Goal: Task Accomplishment & Management: Use online tool/utility

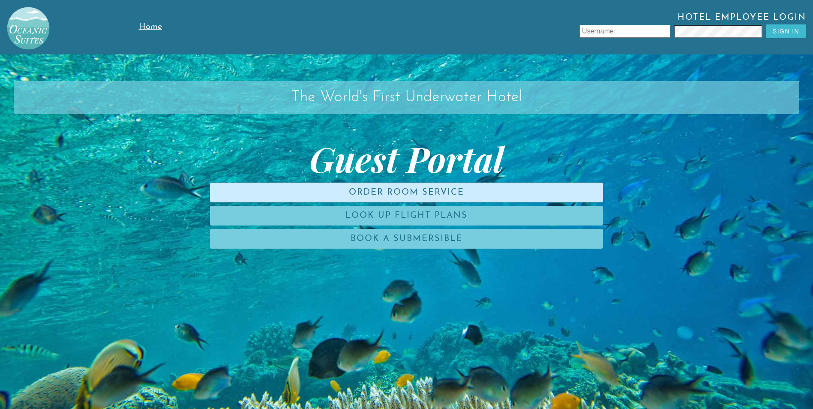
click at [436, 191] on link "Order Room Service" at bounding box center [406, 193] width 393 height 20
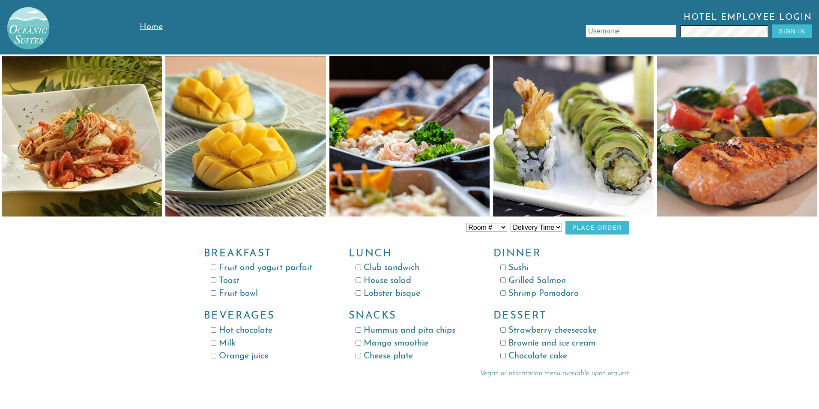
click at [228, 260] on div "Breakfast Fruit and yogurt parfait Toast Fruit bowl" at bounding box center [262, 269] width 145 height 63
click at [229, 252] on h3 "Breakfast" at bounding box center [262, 254] width 117 height 12
click at [215, 266] on input "Fruit and yogurt parfait" at bounding box center [214, 267] width 6 height 6
checkbox input "true"
click at [214, 295] on input "Fruit bowl" at bounding box center [214, 293] width 6 height 6
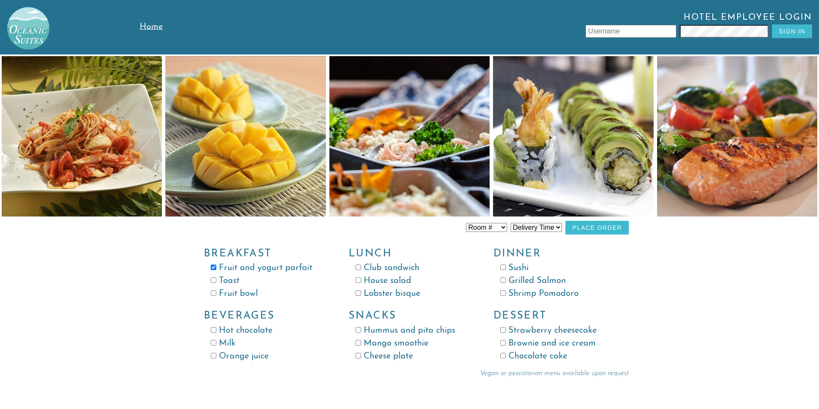
checkbox input "true"
click at [216, 266] on label "Fruit and yogurt parfait" at bounding box center [266, 267] width 111 height 13
click at [216, 266] on input "Fruit and yogurt parfait" at bounding box center [214, 267] width 6 height 6
checkbox input "false"
click at [215, 280] on input "Toast" at bounding box center [214, 280] width 6 height 6
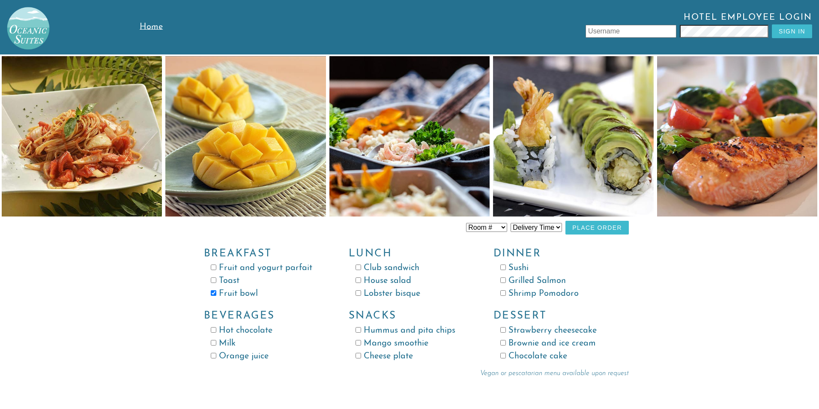
checkbox input "true"
click at [215, 357] on input "Orange juice" at bounding box center [214, 356] width 6 height 6
checkbox input "true"
click at [598, 227] on button "Place Order" at bounding box center [597, 228] width 63 height 14
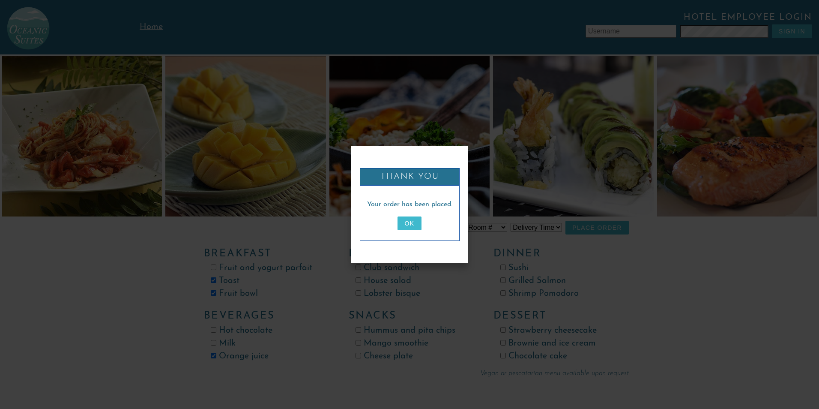
click at [416, 228] on button "OK" at bounding box center [410, 223] width 24 height 14
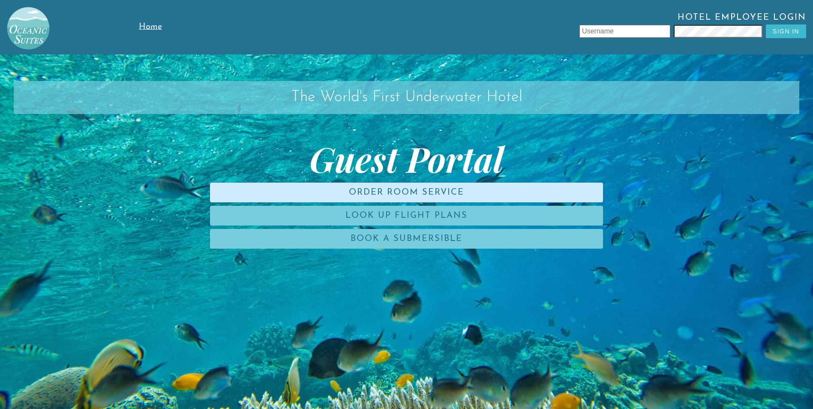
click at [420, 190] on link "Order Room Service" at bounding box center [406, 193] width 393 height 20
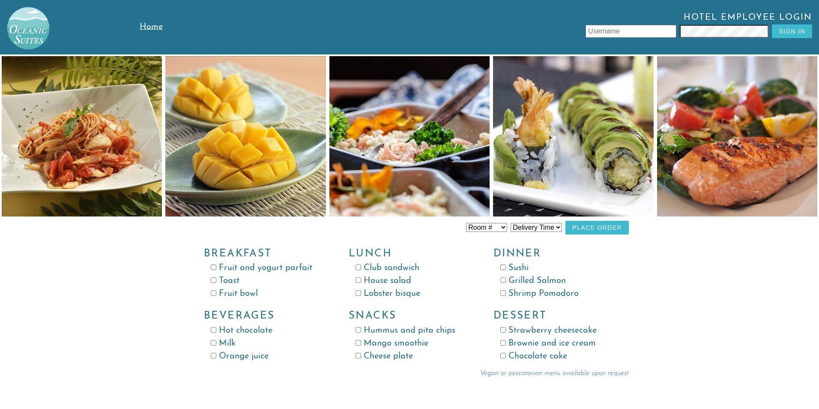
click at [148, 26] on span "Home" at bounding box center [151, 27] width 23 height 9
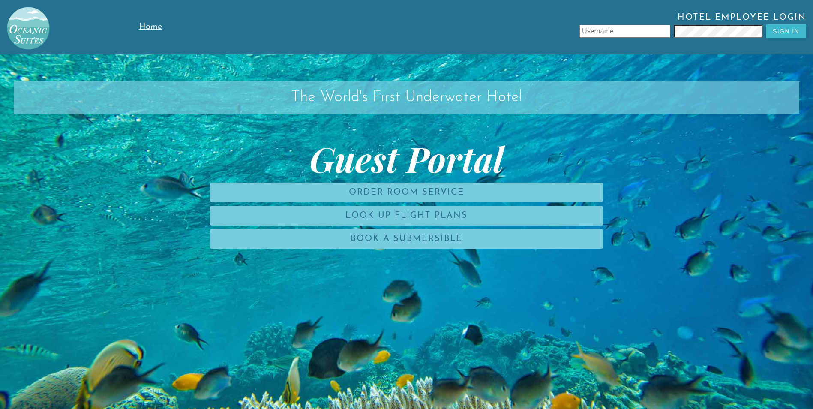
click at [585, 29] on input "text" at bounding box center [624, 31] width 91 height 13
type input "leonzio.tore"
click at [790, 31] on button "Sign In" at bounding box center [786, 31] width 40 height 14
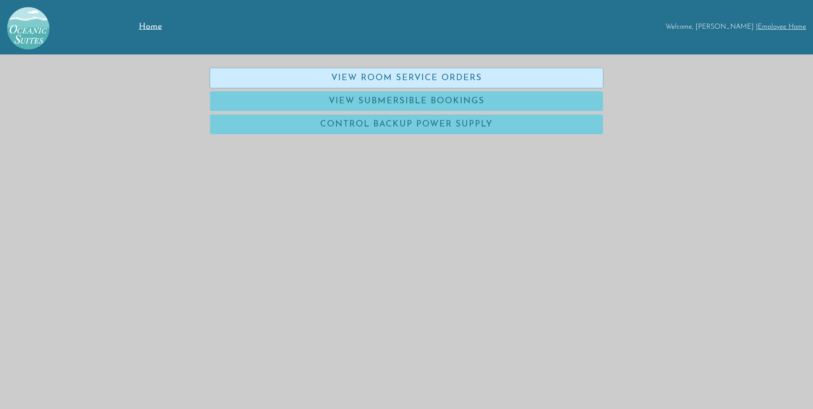
click at [449, 81] on link "View Room Service Orders" at bounding box center [406, 78] width 393 height 20
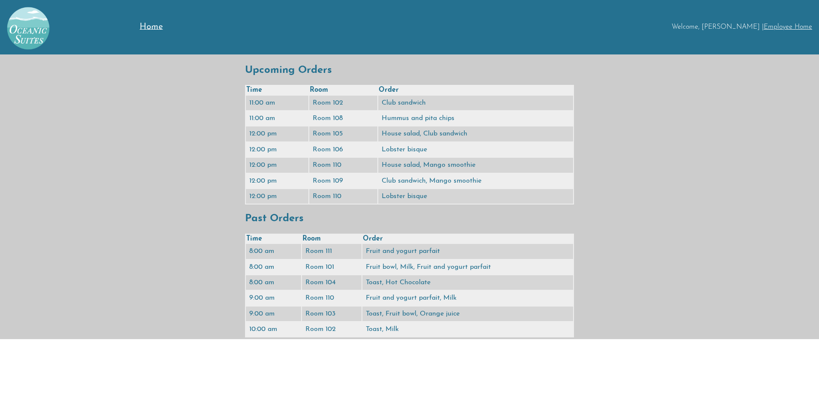
click at [153, 26] on span "Home" at bounding box center [151, 27] width 23 height 9
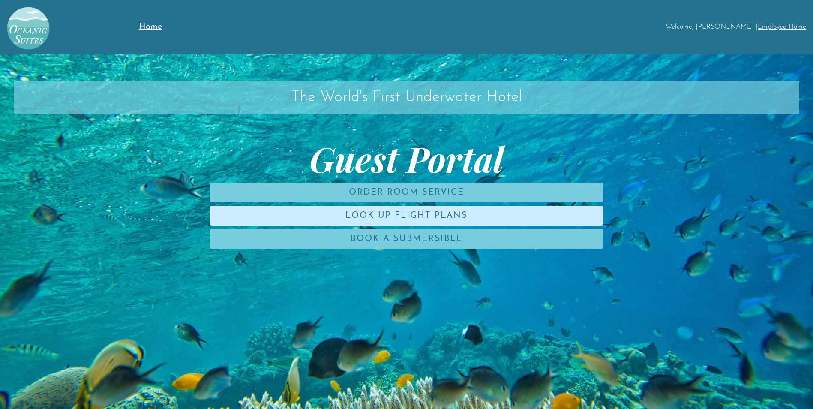
click at [381, 213] on link "Look Up Flight Plans" at bounding box center [406, 216] width 393 height 20
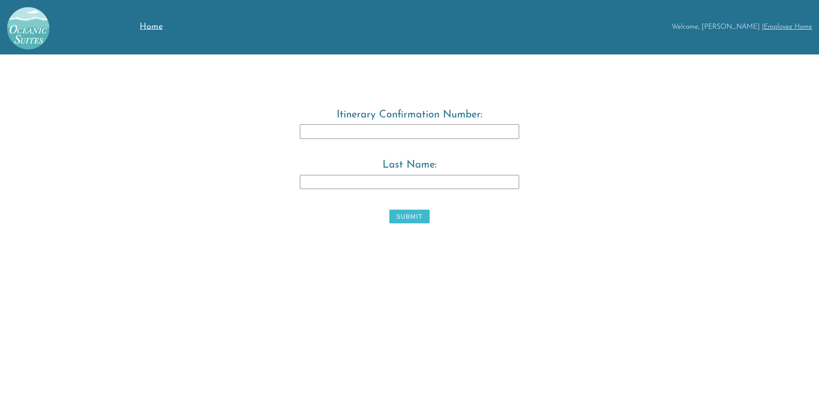
click at [313, 129] on input "Itinerary Confirmation Number:" at bounding box center [409, 131] width 219 height 15
type input "3829483"
drag, startPoint x: 326, startPoint y: 182, endPoint x: 290, endPoint y: 218, distance: 51.5
drag, startPoint x: 290, startPoint y: 218, endPoint x: 311, endPoint y: 183, distance: 40.8
drag, startPoint x: 311, startPoint y: 183, endPoint x: 304, endPoint y: 183, distance: 7.3
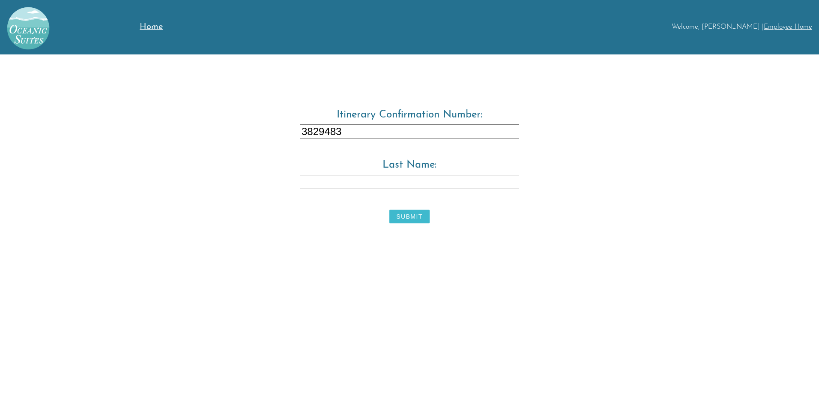
drag, startPoint x: 304, startPoint y: 183, endPoint x: 669, endPoint y: 242, distance: 370.1
drag, startPoint x: 669, startPoint y: 242, endPoint x: 301, endPoint y: 175, distance: 374.4
drag, startPoint x: 301, startPoint y: 175, endPoint x: 628, endPoint y: 265, distance: 339.6
drag, startPoint x: 628, startPoint y: 265, endPoint x: 309, endPoint y: 181, distance: 329.6
click at [309, 181] on input "Last Name:" at bounding box center [409, 182] width 219 height 15
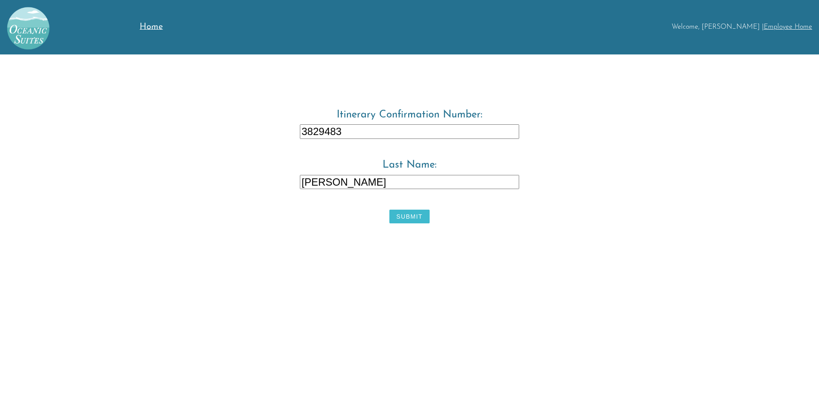
type input "[PERSON_NAME]"
click at [409, 213] on button "Submit" at bounding box center [409, 216] width 40 height 14
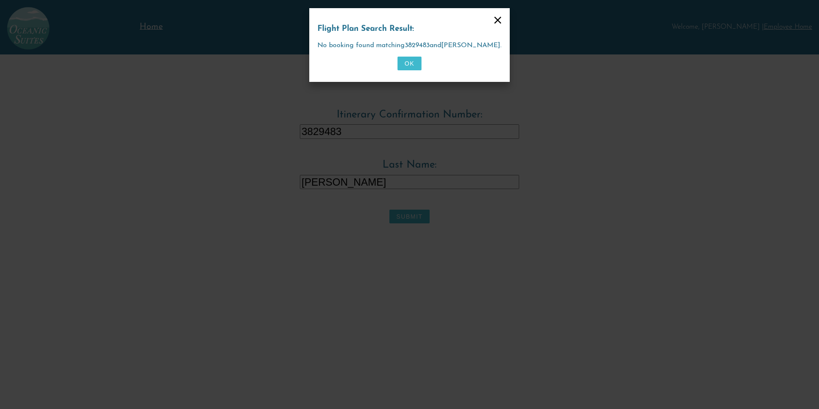
click at [410, 65] on button "OK" at bounding box center [410, 64] width 24 height 14
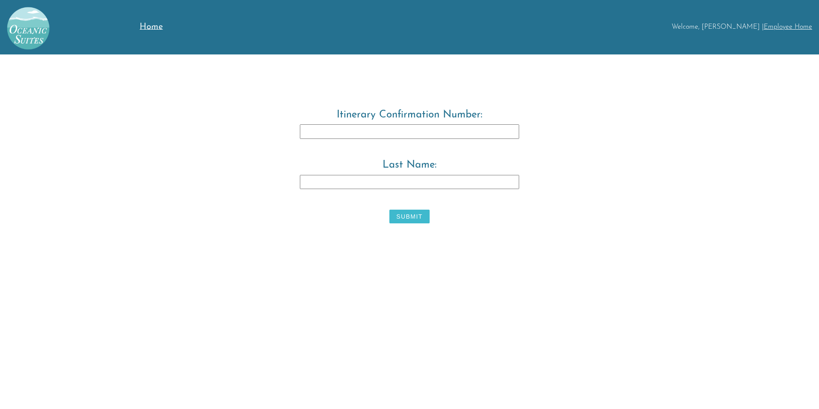
click at [308, 133] on input "Itinerary Confirmation Number:" at bounding box center [409, 131] width 219 height 15
type input "3829483"
click at [315, 183] on input "Last Name:" at bounding box center [409, 182] width 219 height 15
type input "Warwick"
click at [410, 215] on button "Submit" at bounding box center [409, 216] width 40 height 14
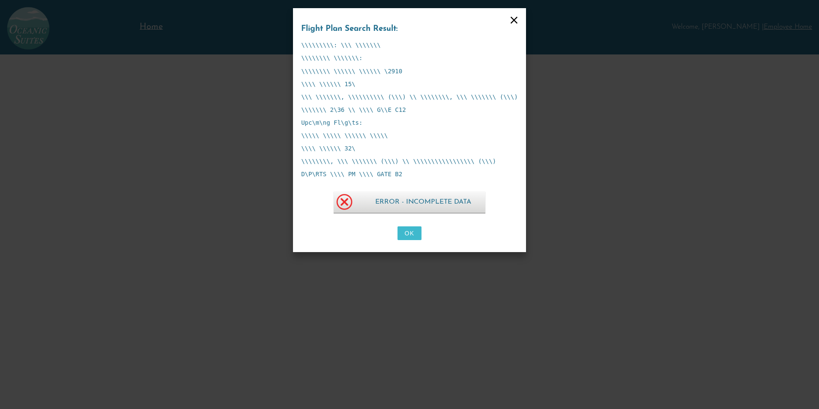
click at [408, 234] on button "OK" at bounding box center [410, 233] width 24 height 14
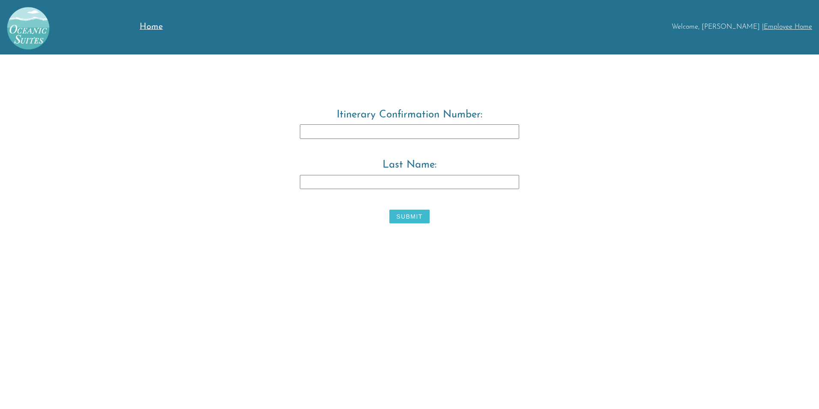
click at [309, 134] on input "Itinerary Confirmation Number:" at bounding box center [409, 131] width 219 height 15
type input "3829483"
click at [303, 183] on input "Last Name:" at bounding box center [409, 182] width 219 height 15
type input "Tore"
click at [418, 217] on button "Submit" at bounding box center [409, 216] width 40 height 14
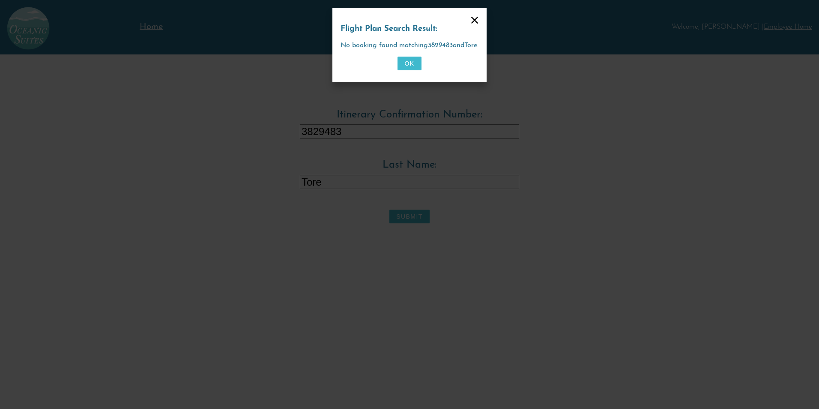
click at [410, 63] on button "OK" at bounding box center [410, 64] width 24 height 14
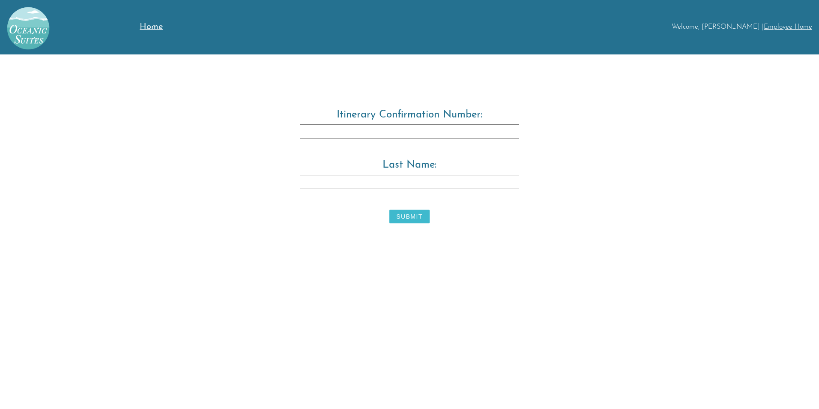
click at [314, 130] on input "Itinerary Confirmation Number:" at bounding box center [409, 131] width 219 height 15
type input "3829483"
click at [308, 182] on input "Last Name:" at bounding box center [409, 182] width 219 height 15
type input "Warwick"
click at [394, 214] on button "Submit" at bounding box center [409, 216] width 40 height 14
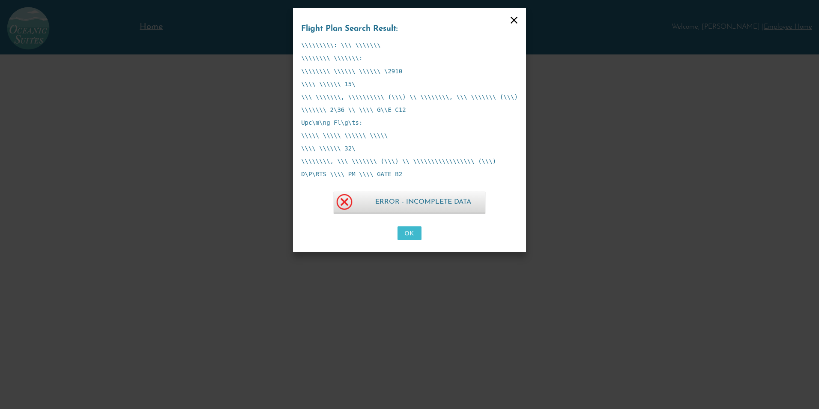
click at [352, 202] on img at bounding box center [344, 201] width 21 height 21
click at [406, 233] on button "OK" at bounding box center [410, 233] width 24 height 14
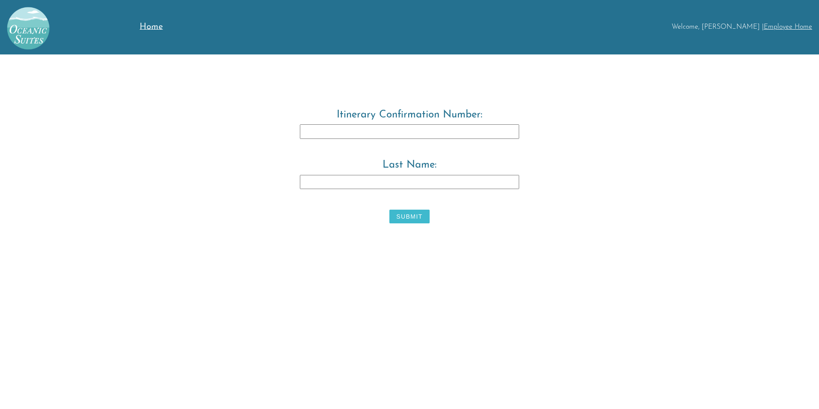
click at [314, 131] on input "Itinerary Confirmation Number:" at bounding box center [409, 131] width 219 height 15
type input "884712"
click at [311, 186] on input "Last Name:" at bounding box center [409, 182] width 219 height 15
type input "Warwick"
click at [401, 218] on button "Submit" at bounding box center [409, 216] width 40 height 14
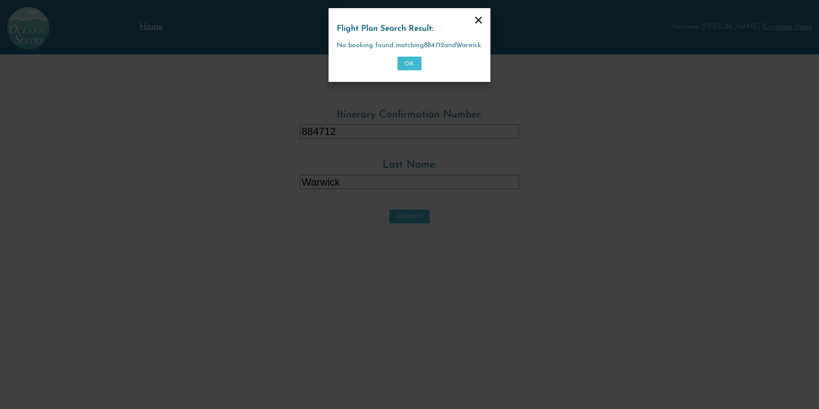
click at [412, 66] on button "OK" at bounding box center [410, 64] width 24 height 14
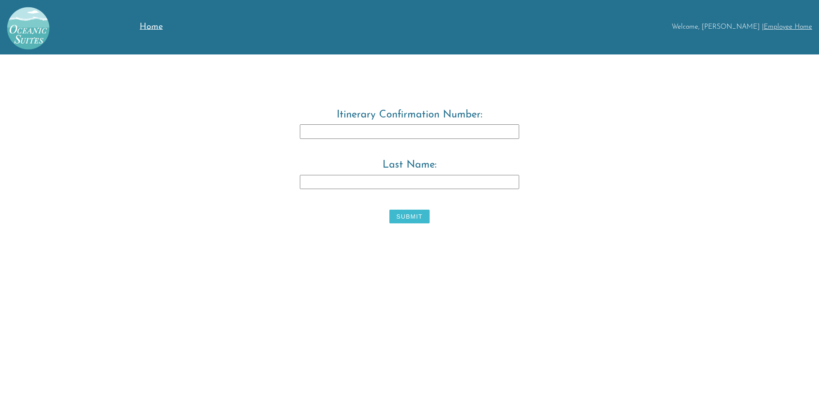
click at [304, 130] on input "Itinerary Confirmation Number:" at bounding box center [409, 131] width 219 height 15
type input "3829"
click at [147, 28] on span "Home" at bounding box center [151, 27] width 23 height 9
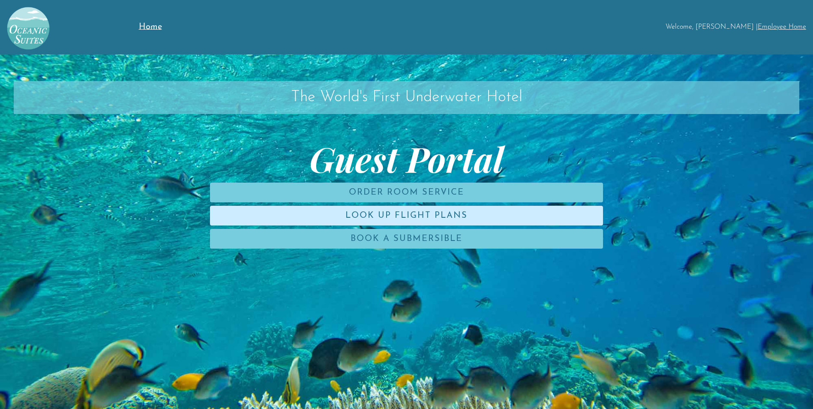
click at [268, 213] on link "Look Up Flight Plans" at bounding box center [406, 216] width 393 height 20
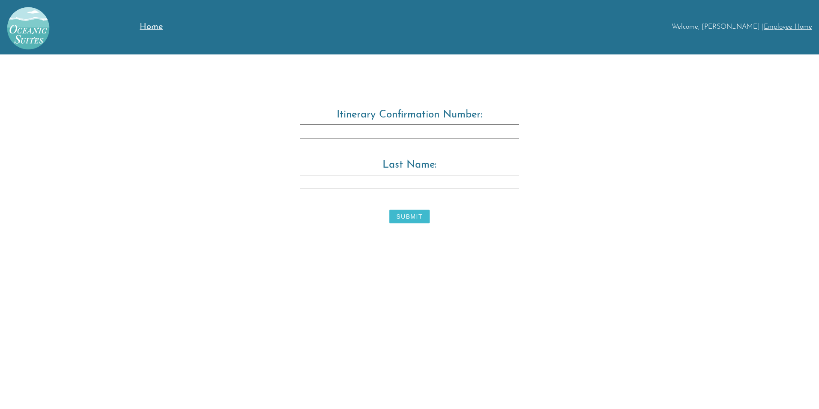
click at [305, 136] on input "Itinerary Confirmation Number:" at bounding box center [409, 131] width 219 height 15
type input "3829483"
click at [318, 182] on input "Last Name:" at bounding box center [409, 182] width 219 height 15
type input "Warwick"
click at [397, 214] on button "Submit" at bounding box center [409, 216] width 40 height 14
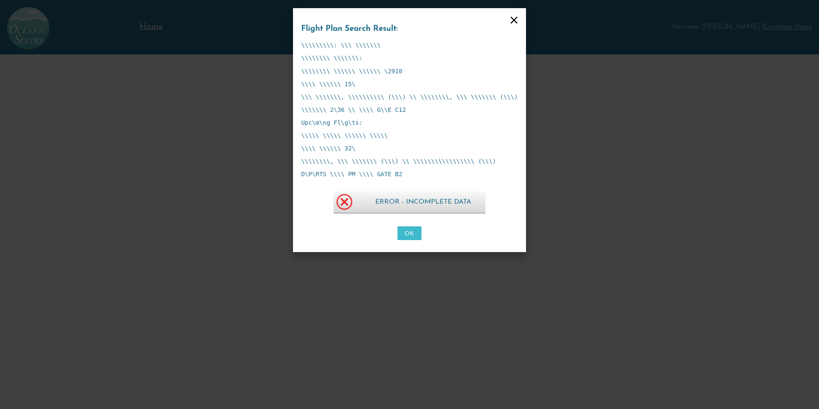
click at [411, 235] on button "OK" at bounding box center [410, 233] width 24 height 14
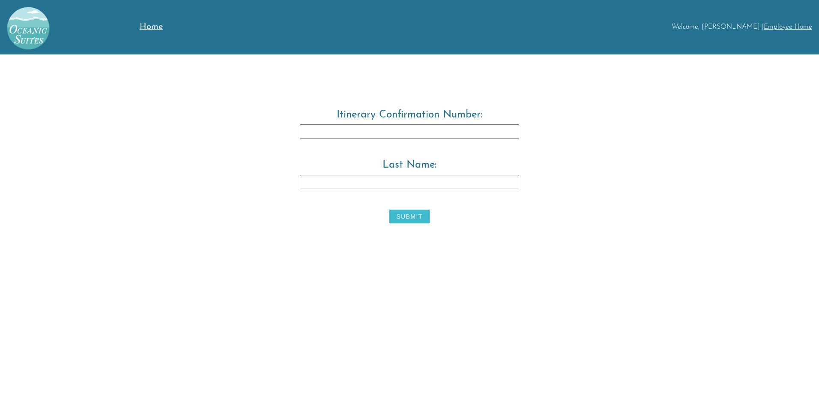
click at [154, 29] on span "Home" at bounding box center [151, 27] width 23 height 9
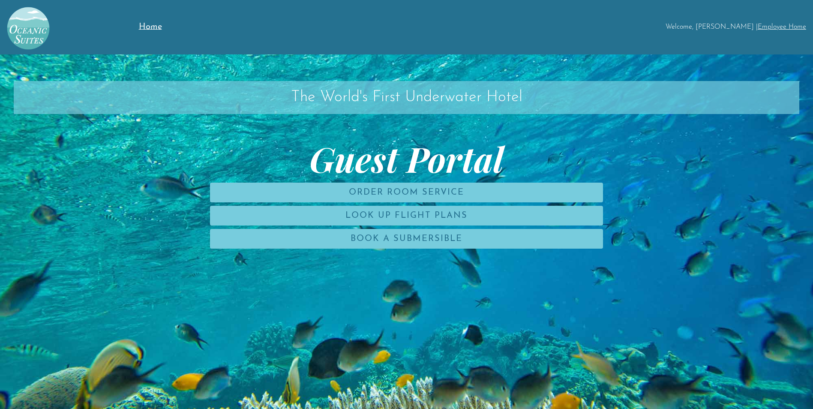
click at [768, 29] on link "Employee Home" at bounding box center [781, 27] width 48 height 7
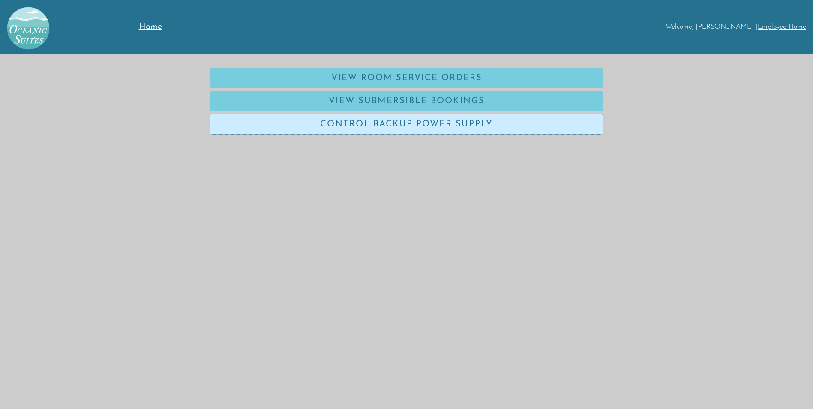
click at [383, 125] on link "Control Backup Power Supply" at bounding box center [406, 124] width 393 height 20
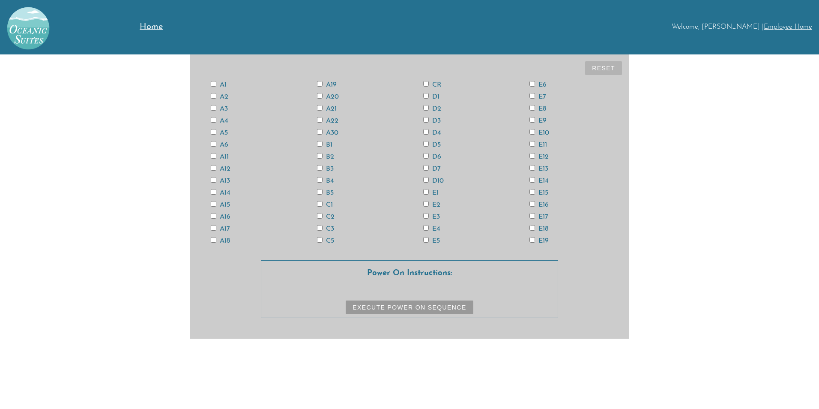
click at [214, 168] on input "A12" at bounding box center [214, 168] width 6 height 6
checkbox input "true"
click at [425, 84] on input "CR" at bounding box center [426, 84] width 6 height 6
click at [426, 84] on input "CR" at bounding box center [426, 84] width 6 height 6
click at [425, 84] on input "CR" at bounding box center [426, 84] width 6 height 6
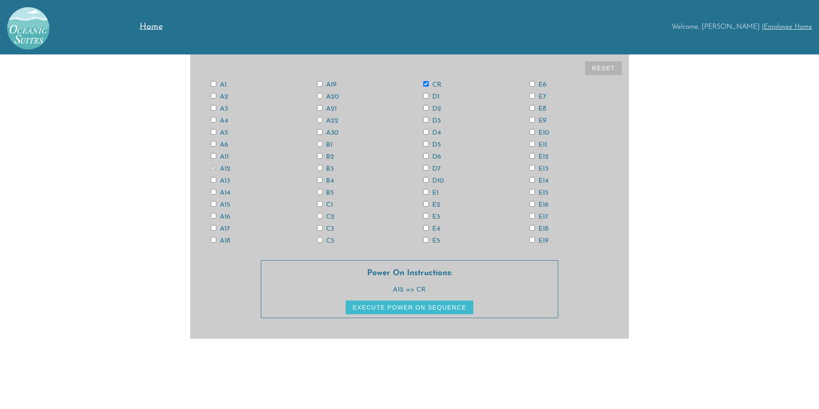
click at [428, 84] on input "CR" at bounding box center [426, 84] width 6 height 6
checkbox input "false"
click at [213, 169] on input "A12" at bounding box center [214, 168] width 6 height 6
checkbox input "false"
click at [427, 84] on input "CR" at bounding box center [426, 84] width 6 height 6
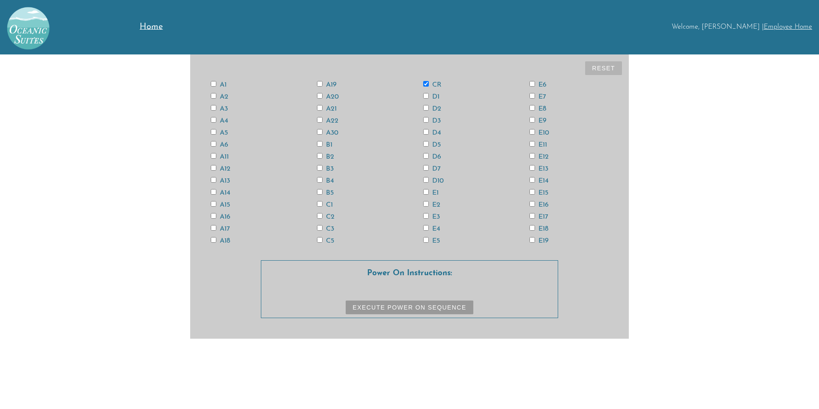
checkbox input "true"
click at [530, 193] on input "E15" at bounding box center [533, 192] width 6 height 6
checkbox input "true"
click at [532, 170] on input "E13" at bounding box center [533, 168] width 6 height 6
checkbox input "true"
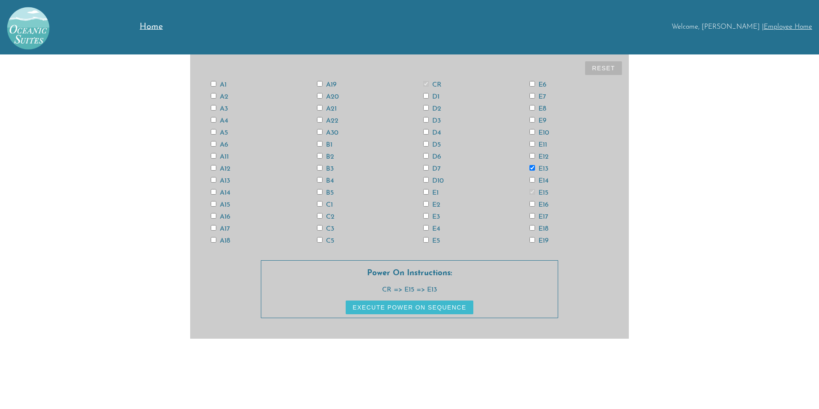
click at [213, 107] on input "A3" at bounding box center [214, 108] width 6 height 6
checkbox input "true"
click at [215, 155] on input "A11" at bounding box center [214, 156] width 6 height 6
checkbox input "true"
click at [212, 180] on input "A13" at bounding box center [214, 180] width 6 height 6
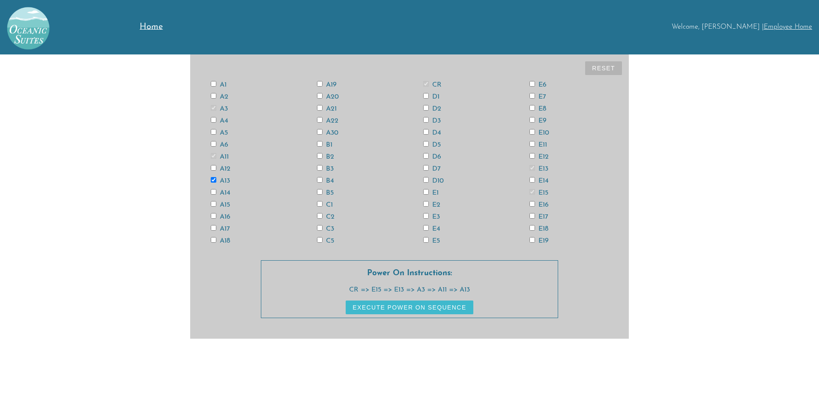
click at [214, 179] on input "A13" at bounding box center [214, 180] width 6 height 6
checkbox input "false"
click at [214, 159] on label "A11" at bounding box center [220, 156] width 18 height 7
click at [214, 159] on input "A11" at bounding box center [214, 156] width 6 height 6
checkbox input "false"
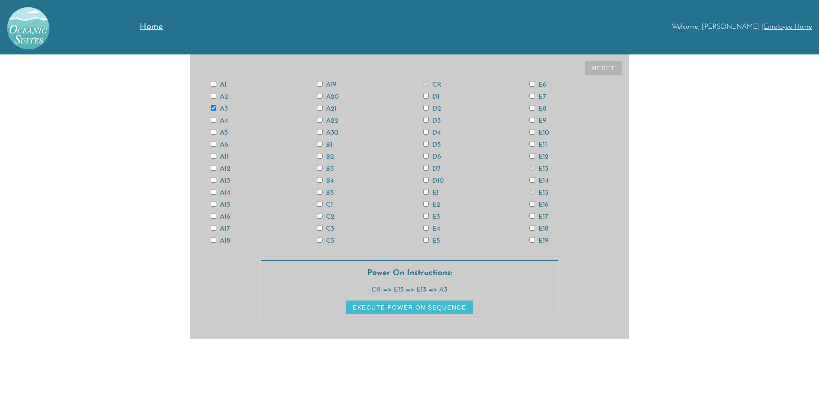
click at [213, 105] on input "A3" at bounding box center [214, 108] width 6 height 6
checkbox input "false"
click at [532, 164] on div "A1 A2 A3 A4 A5 A6 A11 A12 A13 A14 A15 A16 A17 A18 A19 A20 A21 A22 A30 B1 B2 B3 …" at bounding box center [409, 162] width 425 height 168
click at [533, 168] on input "E13" at bounding box center [533, 168] width 6 height 6
checkbox input "false"
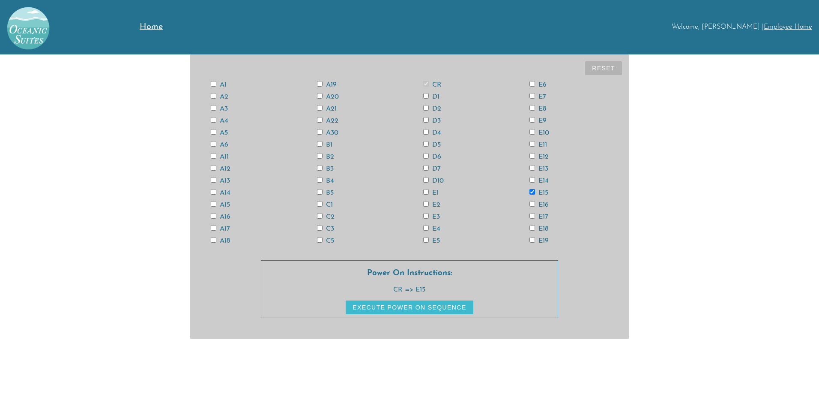
click at [532, 192] on input "E15" at bounding box center [533, 192] width 6 height 6
checkbox input "false"
click at [425, 82] on input "CR" at bounding box center [426, 84] width 6 height 6
click at [426, 82] on input "CR" at bounding box center [426, 84] width 6 height 6
checkbox input "true"
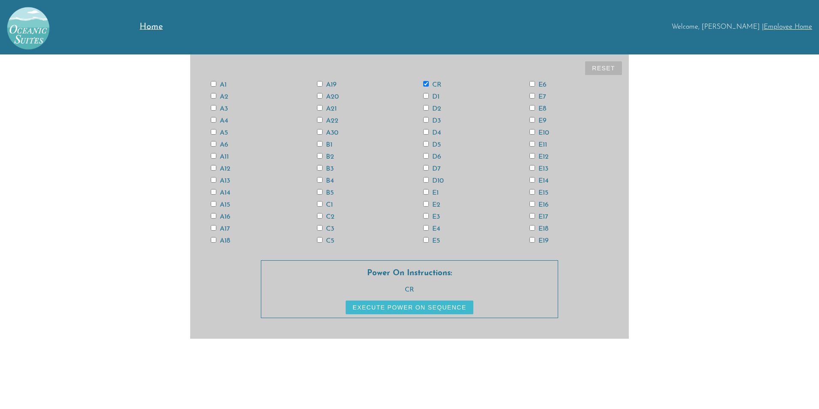
click at [531, 190] on input "E15" at bounding box center [533, 192] width 6 height 6
checkbox input "true"
click at [531, 167] on input "E13" at bounding box center [533, 168] width 6 height 6
checkbox input "true"
click at [214, 180] on input "A13" at bounding box center [214, 180] width 6 height 6
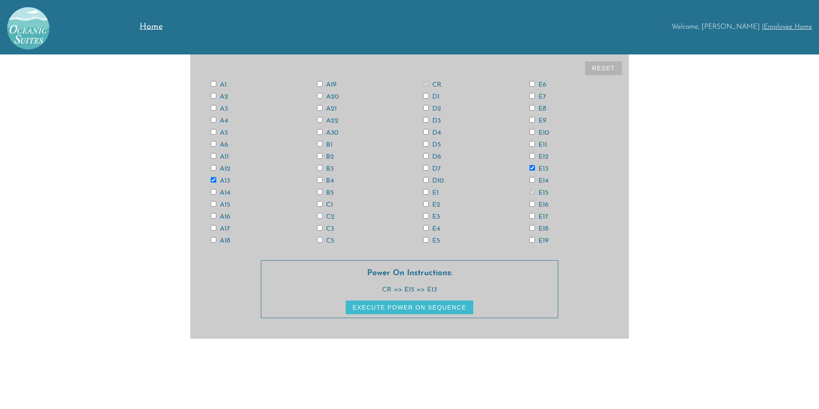
checkbox input "true"
click at [212, 154] on input "A11" at bounding box center [214, 156] width 6 height 6
checkbox input "true"
click at [213, 106] on input "A3" at bounding box center [214, 108] width 6 height 6
checkbox input "true"
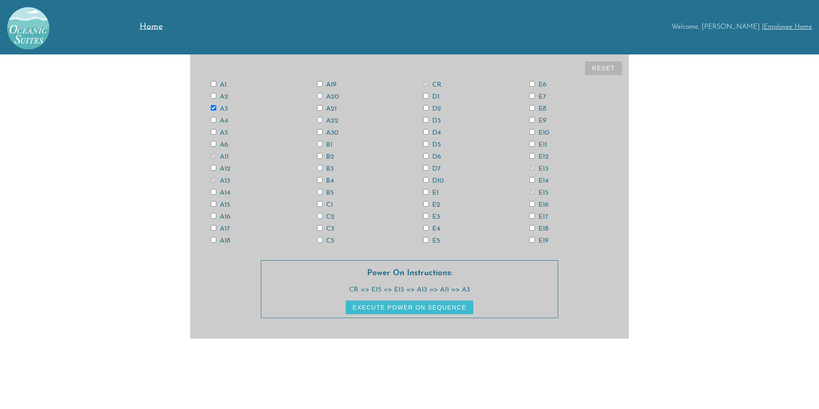
click at [214, 145] on input "A6" at bounding box center [214, 144] width 6 height 6
checkbox input "true"
click at [425, 155] on input "D6" at bounding box center [426, 156] width 6 height 6
checkbox input "true"
click at [425, 227] on input "E4" at bounding box center [426, 228] width 6 height 6
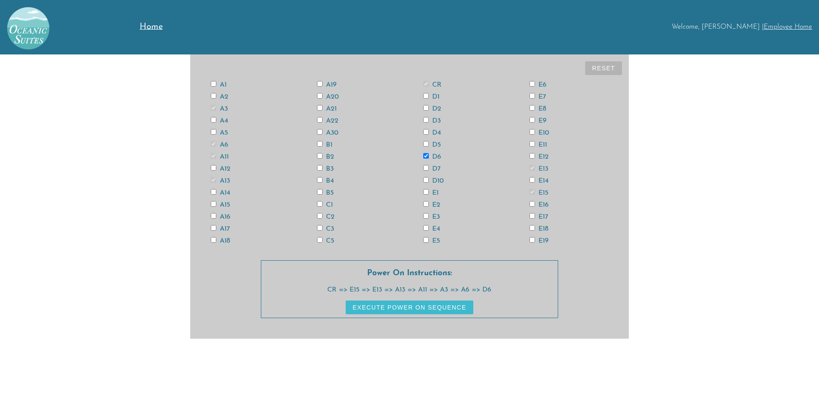
checkbox input "true"
click at [530, 157] on input "E12" at bounding box center [533, 156] width 6 height 6
checkbox input "true"
click at [533, 180] on input "E14" at bounding box center [533, 180] width 6 height 6
checkbox input "true"
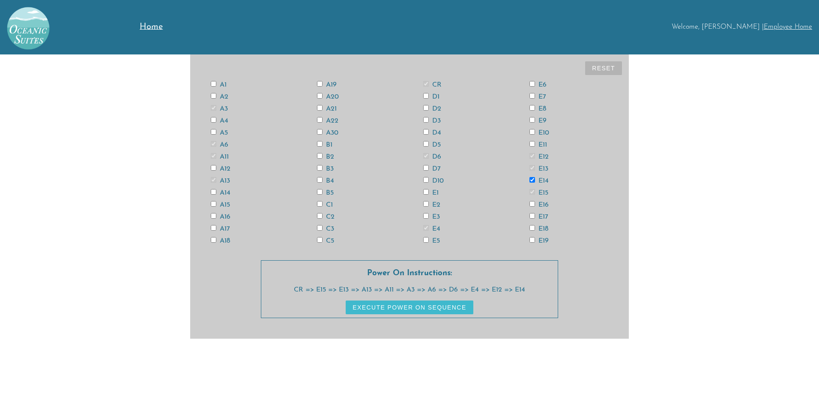
click at [533, 228] on input "E18" at bounding box center [533, 228] width 6 height 6
checkbox input "true"
click at [215, 168] on input "A12" at bounding box center [214, 168] width 6 height 6
checkbox input "true"
click at [421, 308] on button "Execute Power On Sequence" at bounding box center [409, 307] width 127 height 14
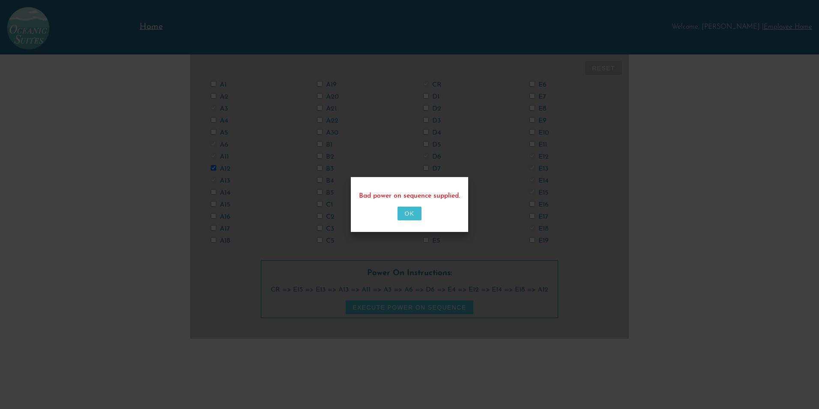
click at [403, 213] on button "OK" at bounding box center [410, 213] width 24 height 14
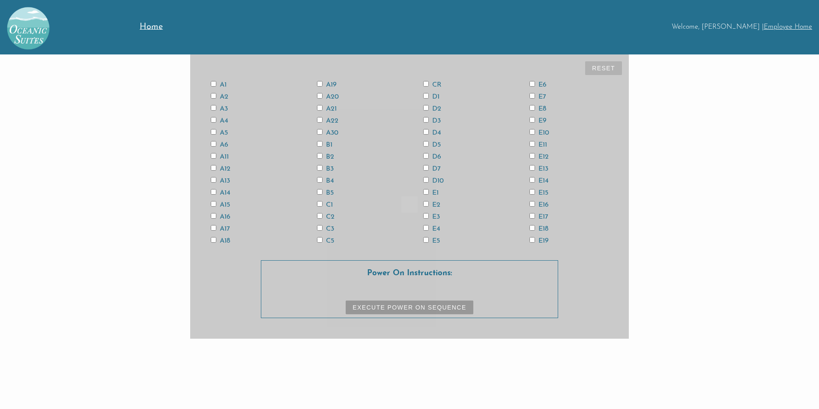
checkbox input "false"
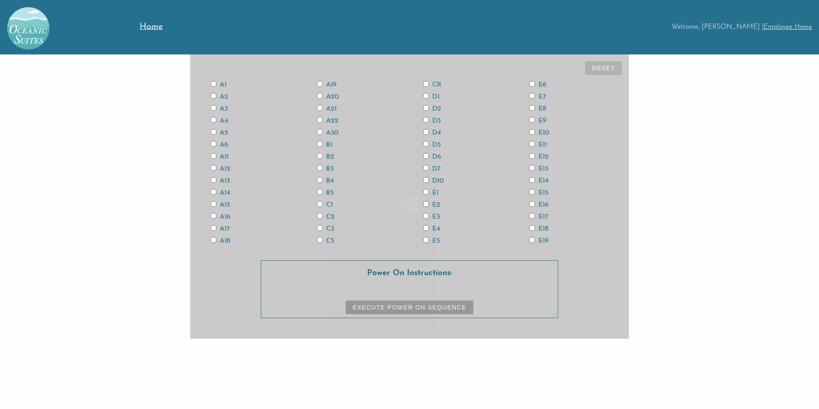
checkbox input "false"
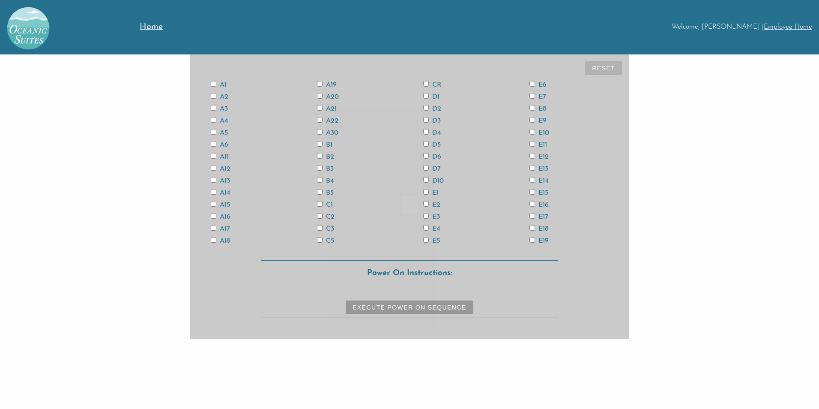
checkbox input "false"
click at [428, 82] on input "CR" at bounding box center [426, 84] width 6 height 6
checkbox input "true"
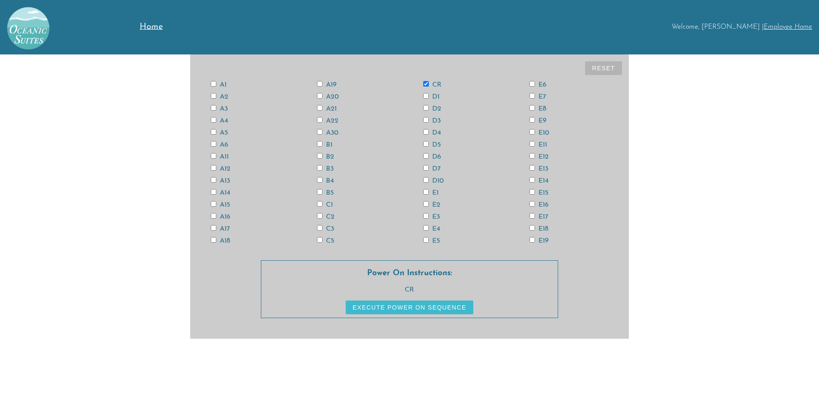
click at [532, 190] on input "E15" at bounding box center [533, 192] width 6 height 6
checkbox input "true"
click at [532, 165] on input "E13" at bounding box center [533, 168] width 6 height 6
checkbox input "true"
click at [215, 183] on label "A13" at bounding box center [220, 180] width 19 height 7
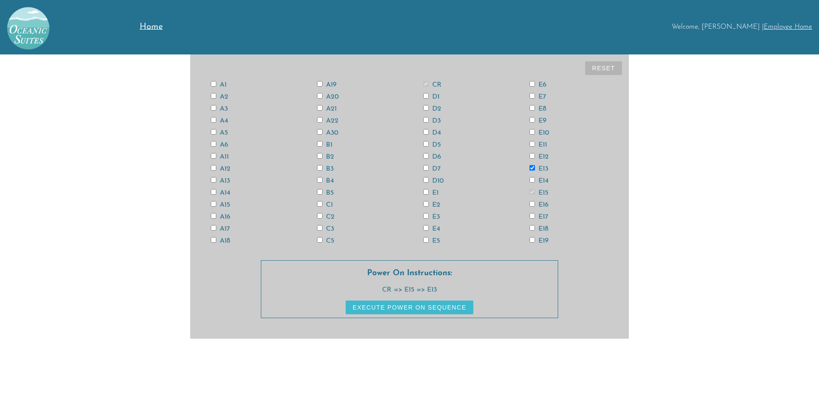
click at [215, 183] on input "A13" at bounding box center [214, 180] width 6 height 6
checkbox input "true"
click at [213, 157] on input "A11" at bounding box center [214, 156] width 6 height 6
checkbox input "true"
click at [214, 108] on input "A3" at bounding box center [214, 108] width 6 height 6
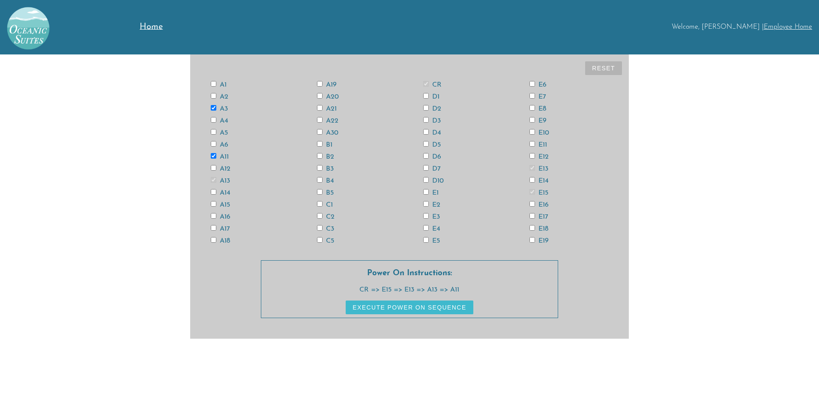
checkbox input "true"
click at [214, 144] on input "A6" at bounding box center [214, 144] width 6 height 6
checkbox input "true"
click at [426, 154] on input "D6" at bounding box center [426, 156] width 6 height 6
checkbox input "true"
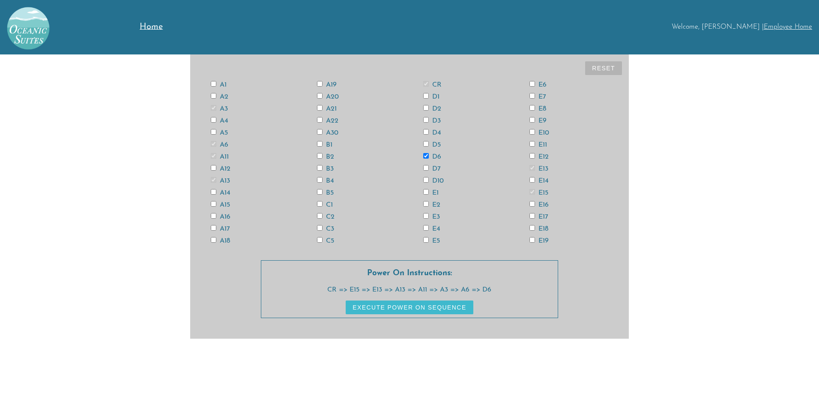
click at [428, 228] on input "E4" at bounding box center [426, 228] width 6 height 6
checkbox input "true"
click at [532, 157] on input "E12" at bounding box center [533, 156] width 6 height 6
checkbox input "true"
click at [532, 181] on input "E14" at bounding box center [533, 180] width 6 height 6
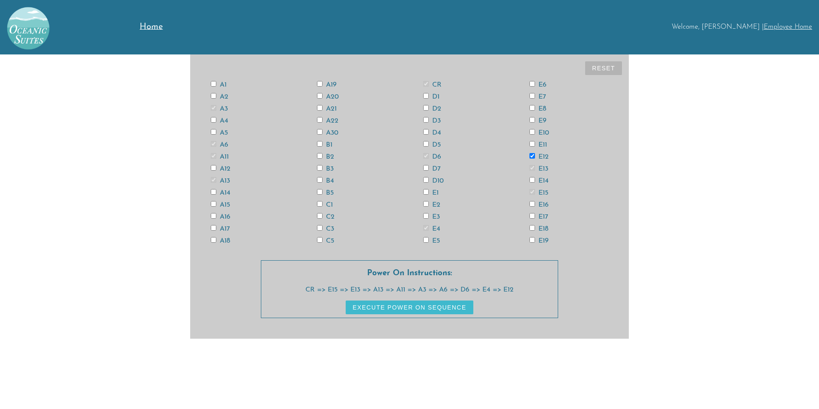
checkbox input "true"
click at [533, 228] on input "E18" at bounding box center [533, 228] width 6 height 6
checkbox input "true"
click at [214, 168] on input "A12" at bounding box center [214, 168] width 6 height 6
checkbox input "true"
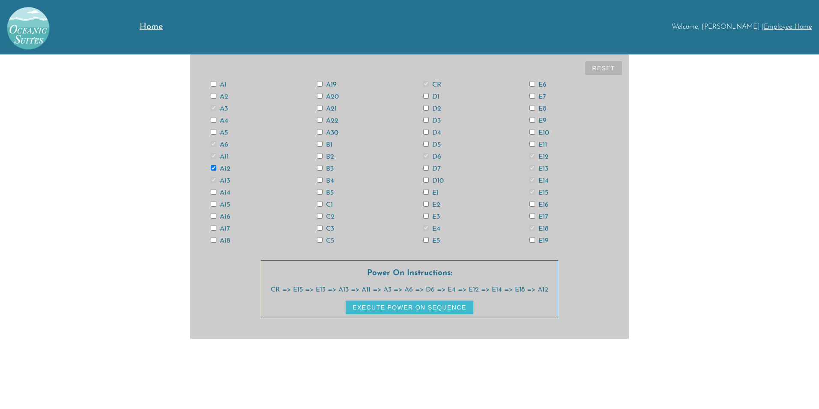
click at [461, 309] on button "Execute Power On Sequence" at bounding box center [409, 307] width 127 height 14
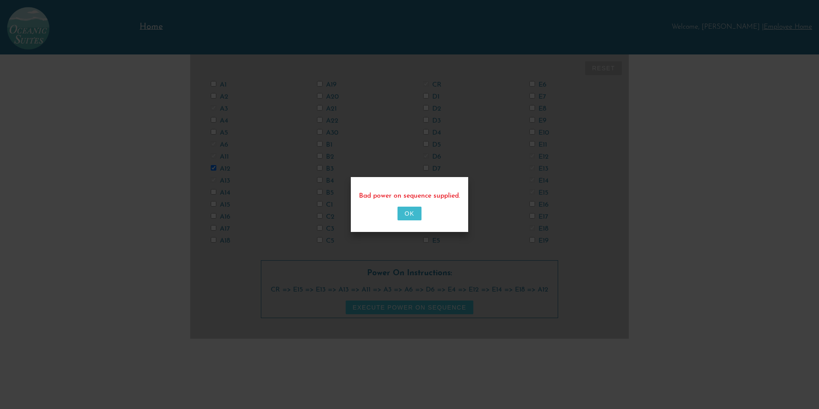
click at [411, 213] on button "OK" at bounding box center [410, 213] width 24 height 14
checkbox input "false"
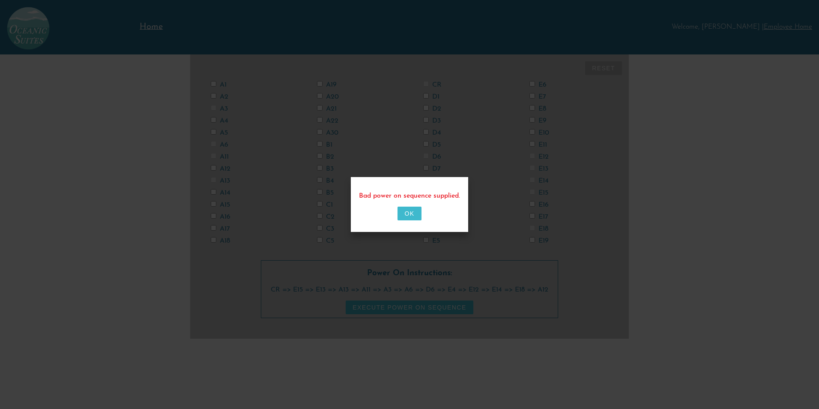
checkbox input "false"
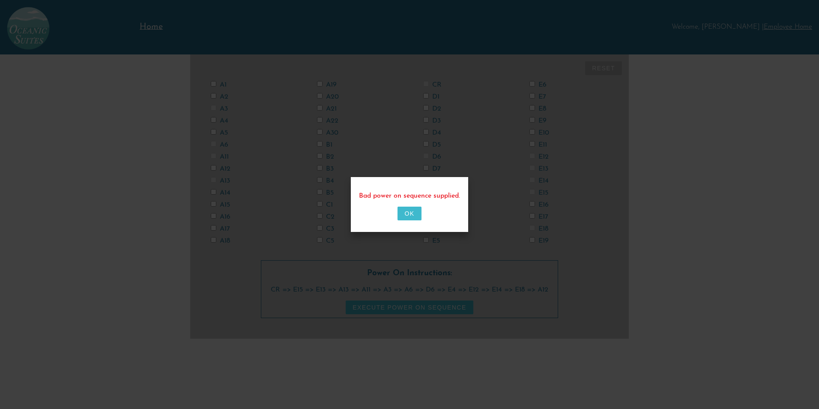
checkbox input "false"
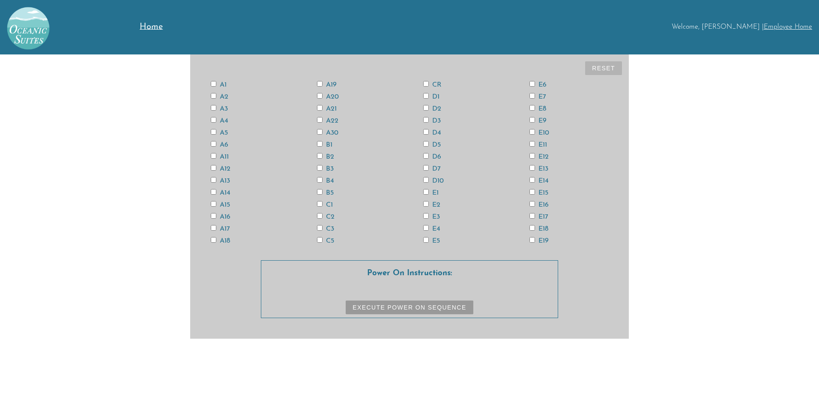
click at [426, 83] on input "CR" at bounding box center [426, 84] width 6 height 6
checkbox input "true"
click at [532, 191] on input "E15" at bounding box center [533, 192] width 6 height 6
checkbox input "true"
click at [531, 168] on input "E13" at bounding box center [533, 168] width 6 height 6
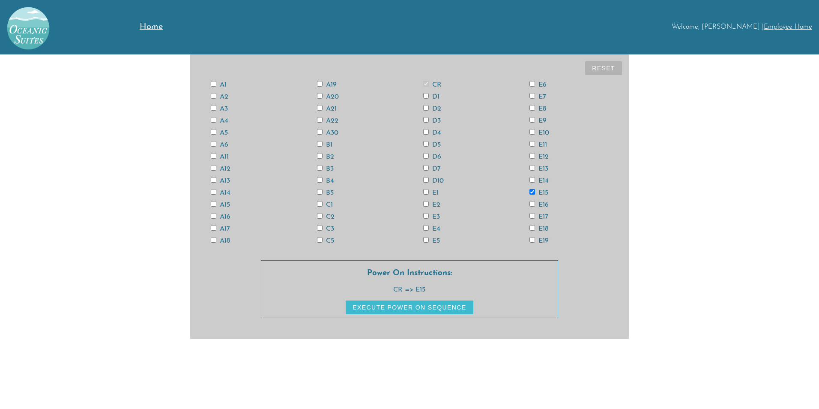
checkbox input "true"
click at [212, 180] on input "A13" at bounding box center [214, 180] width 6 height 6
checkbox input "true"
click at [213, 157] on input "A11" at bounding box center [214, 156] width 6 height 6
checkbox input "true"
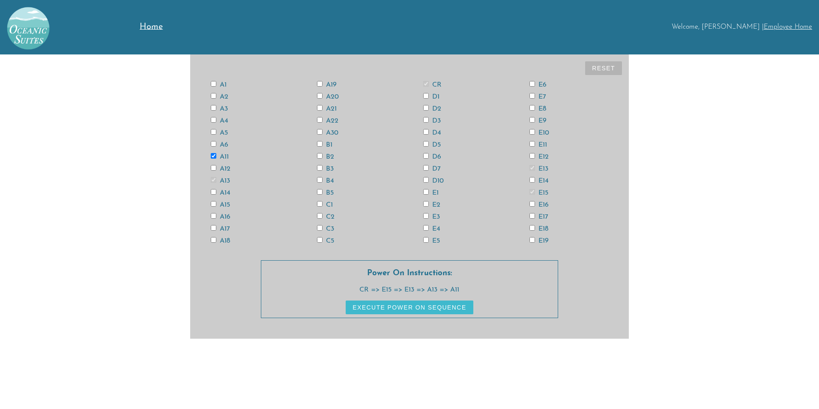
click at [214, 108] on input "A3" at bounding box center [214, 108] width 6 height 6
checkbox input "true"
click at [214, 146] on input "A6" at bounding box center [214, 144] width 6 height 6
checkbox input "true"
click at [209, 241] on div "A18" at bounding box center [250, 240] width 106 height 7
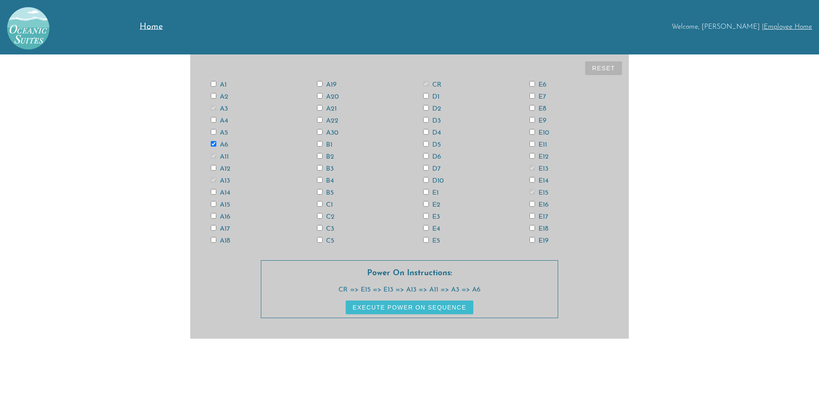
click at [216, 240] on label "A18" at bounding box center [220, 240] width 19 height 7
click at [216, 240] on input "A18" at bounding box center [214, 240] width 6 height 6
checkbox input "true"
click at [424, 156] on input "D6" at bounding box center [426, 156] width 6 height 6
checkbox input "true"
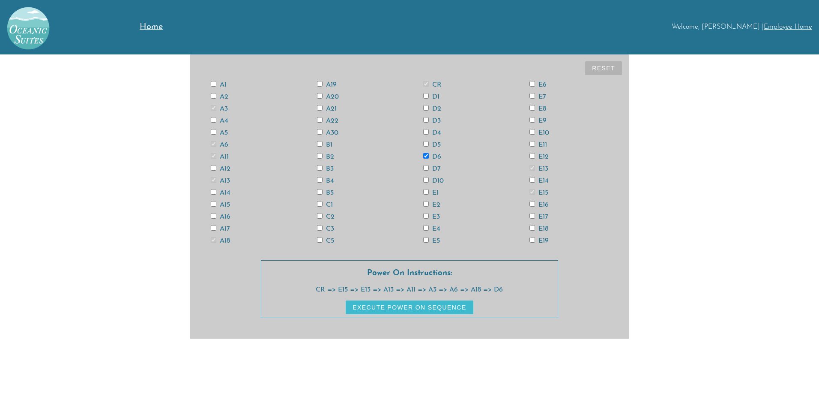
click at [426, 227] on input "E4" at bounding box center [426, 228] width 6 height 6
checkbox input "true"
click at [534, 155] on input "E12" at bounding box center [533, 156] width 6 height 6
checkbox input "true"
click at [532, 179] on input "E14" at bounding box center [533, 180] width 6 height 6
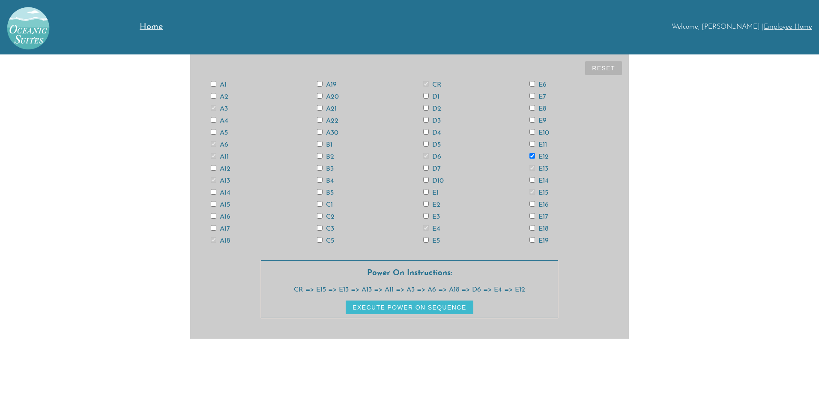
checkbox input "true"
click at [533, 229] on input "E18" at bounding box center [533, 228] width 6 height 6
checkbox input "true"
click at [215, 169] on input "A12" at bounding box center [214, 168] width 6 height 6
checkbox input "true"
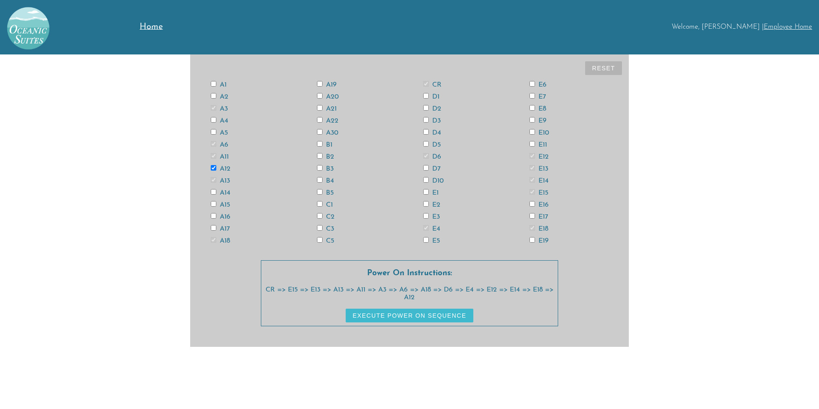
click at [429, 316] on button "Execute Power On Sequence" at bounding box center [409, 315] width 127 height 14
